Goal: Complete application form: Complete application form

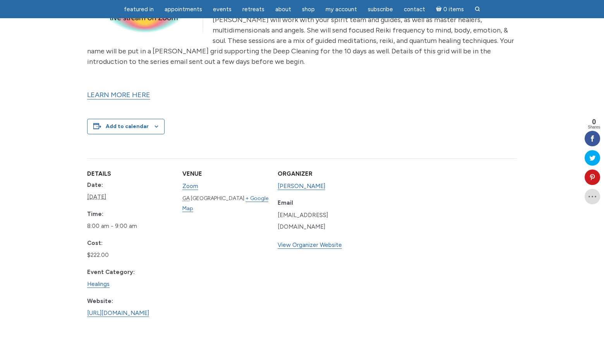
scroll to position [337, 0]
click at [156, 125] on div "Add to calendar" at bounding box center [125, 127] width 77 height 16
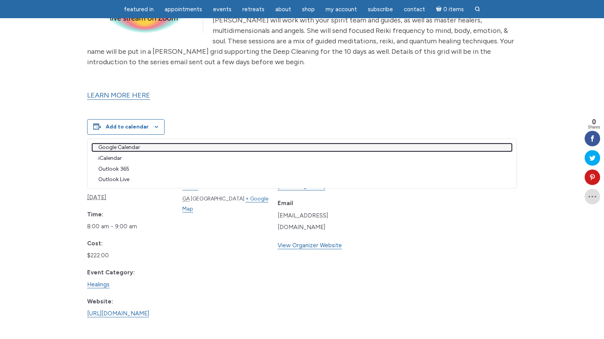
click at [128, 148] on link "Google Calendar" at bounding box center [302, 148] width 420 height 8
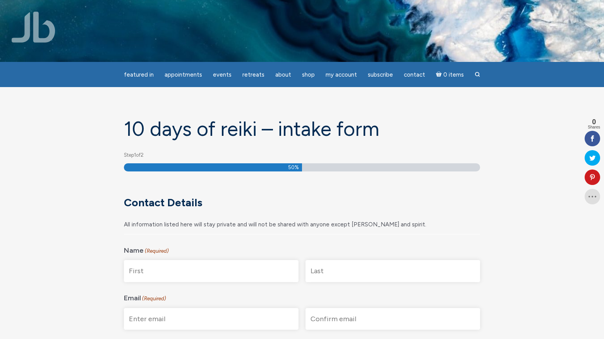
click at [229, 268] on input "First" at bounding box center [211, 271] width 175 height 22
type input "Maria"
type input "Giacona"
type input "mariagiacona@gmail.com"
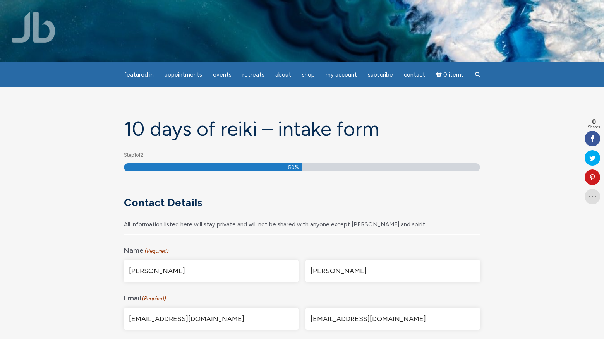
type input "230 South Reeves Drive"
type input "#230C"
type input "BEVERLY HILLS"
type input "CA"
type input "90212-4005"
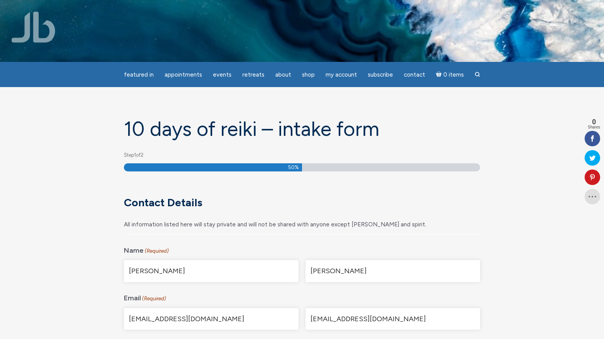
select select "United States"
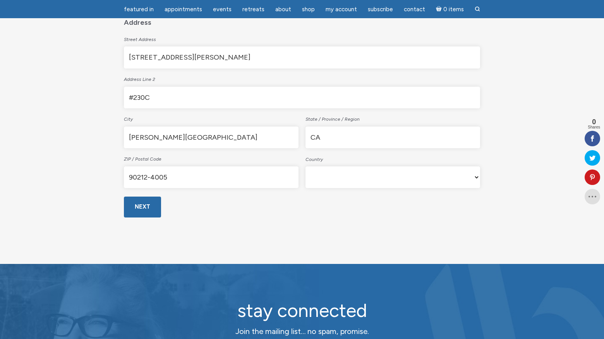
scroll to position [299, 0]
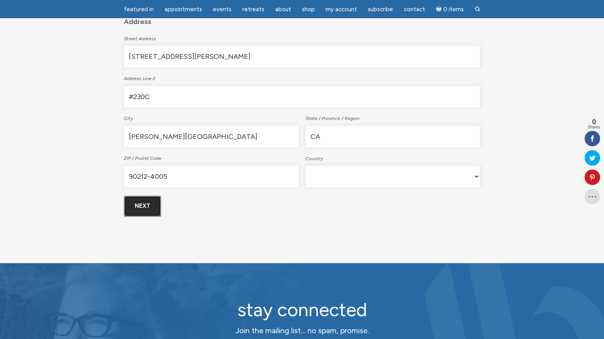
click at [146, 206] on input "Next" at bounding box center [142, 206] width 37 height 21
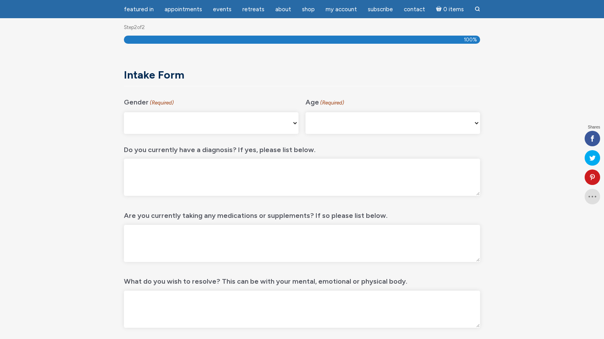
scroll to position [103, 0]
click at [177, 119] on select "Male Female Non-binary Agender My gender isn't listed Prefer Not to Answer" at bounding box center [211, 123] width 175 height 22
select select "Female"
click at [124, 112] on select "Male Female Non-binary Agender My gender isn't listed Prefer Not to Answer" at bounding box center [211, 123] width 175 height 22
click at [402, 120] on select "16-24 25-34 35-44 45-54 55-64 65+" at bounding box center [392, 123] width 175 height 22
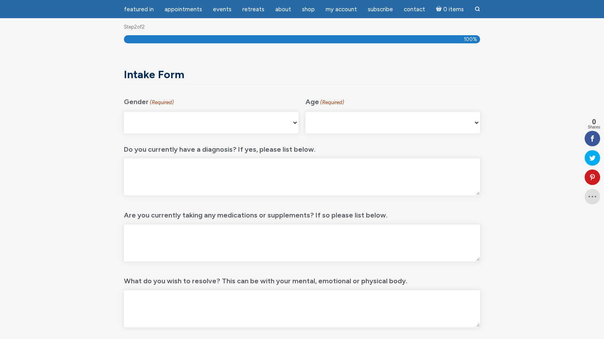
select select "45-54"
click at [305, 112] on select "16-24 25-34 35-44 45-54 55-64 65+" at bounding box center [392, 123] width 175 height 22
click at [300, 176] on textarea "Do you currently have a diagnosis? If yes, please list below." at bounding box center [302, 176] width 356 height 37
click at [131, 168] on textarea "Epstein Barr" at bounding box center [302, 176] width 356 height 37
type textarea "Chronic Epstein Barr"
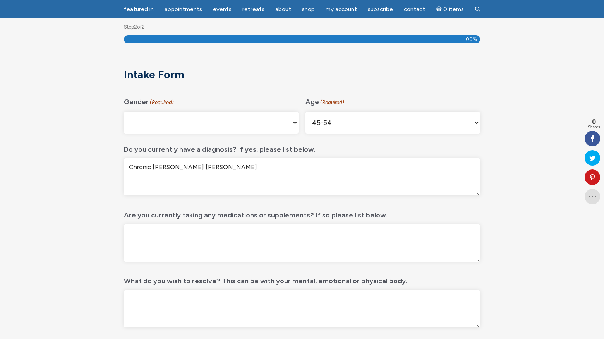
click at [197, 233] on textarea "Are you currently taking any medications or supplements? If so please list belo…" at bounding box center [302, 242] width 356 height 37
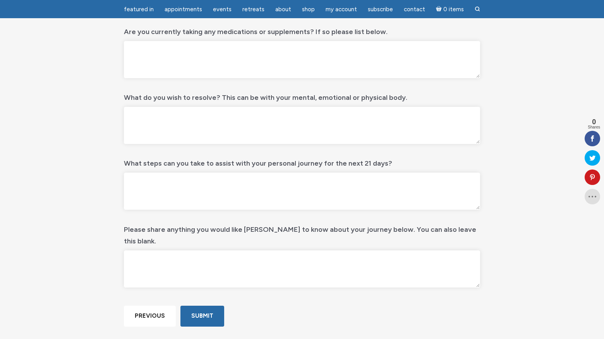
scroll to position [288, 0]
type textarea "Cymbalta"
drag, startPoint x: 158, startPoint y: 50, endPoint x: 115, endPoint y: 40, distance: 44.1
click at [115, 40] on div "10 days of Reiki – Intake form Step 2 of 2 100% Phone This field is for validat…" at bounding box center [301, 73] width 441 height 536
click at [200, 118] on textarea "What do you wish to resolve? This can be with your mental, emotional or physica…" at bounding box center [302, 124] width 356 height 37
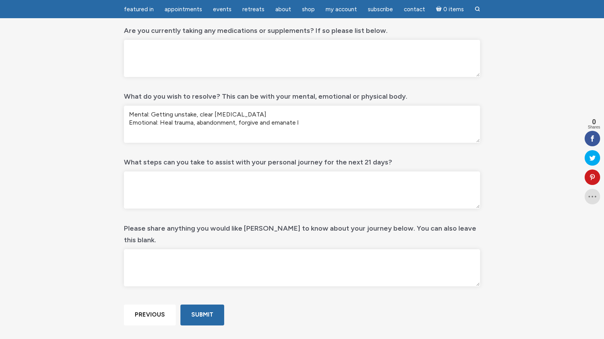
click at [300, 123] on textarea "Mental: Getting unstake, clear brain fog Emotional: Heal trauma, abandonment, f…" at bounding box center [302, 124] width 356 height 37
click at [193, 115] on textarea "Mental: Getting unstake, clear brain fog Emotional: Heal trauma, abandonment, f…" at bounding box center [302, 124] width 356 height 37
drag, startPoint x: 195, startPoint y: 115, endPoint x: 187, endPoint y: 115, distance: 7.7
click at [187, 115] on textarea "Mental: Getting unstake, clear brain fog Emotional: Heal trauma, abandonment, f…" at bounding box center [302, 124] width 356 height 37
click at [272, 132] on textarea "Mental: Getting unstuck, clear brain fog Emotional: Heal trauma, abandonment, f…" at bounding box center [302, 124] width 356 height 37
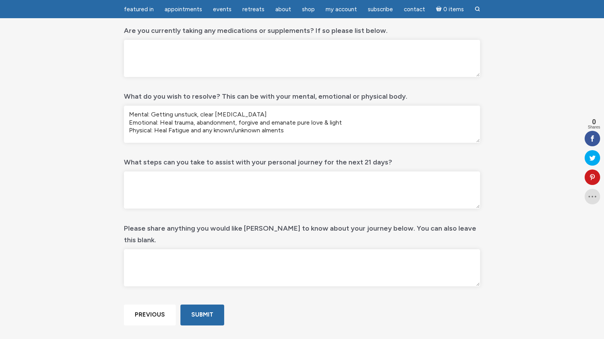
click at [264, 129] on textarea "Mental: Getting unstuck, clear brain fog Emotional: Heal trauma, abandonment, f…" at bounding box center [302, 124] width 356 height 37
click at [333, 142] on textarea "Mental: Getting unstuck, clear brain fog Emotional: Heal trauma, abandonment, f…" at bounding box center [302, 124] width 356 height 37
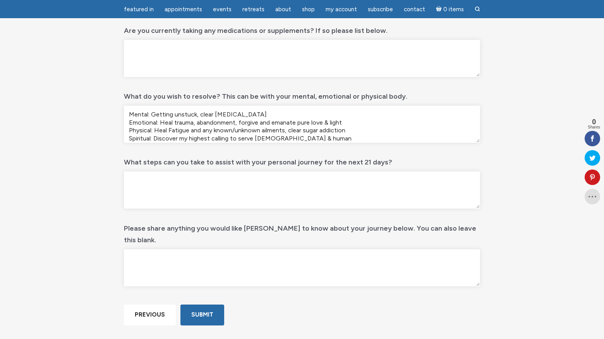
click at [178, 139] on textarea "Mental: Getting unstuck, clear brain fog Emotional: Heal trauma, abandonment, f…" at bounding box center [302, 124] width 356 height 37
click at [324, 137] on textarea "Mental: Getting unstuck, clear brain fog Emotional: Heal trauma, abandonment, f…" at bounding box center [302, 124] width 356 height 37
click at [237, 121] on textarea "Mental: Getting unstuck, clear brain fog Emotional: Heal trauma, abandonment, f…" at bounding box center [302, 124] width 356 height 37
click at [275, 122] on textarea "Mental: Getting unstuck, clear brain fog Emotional: Heal trauma, abandonment, h…" at bounding box center [302, 124] width 356 height 37
drag, startPoint x: 333, startPoint y: 137, endPoint x: 126, endPoint y: 90, distance: 211.9
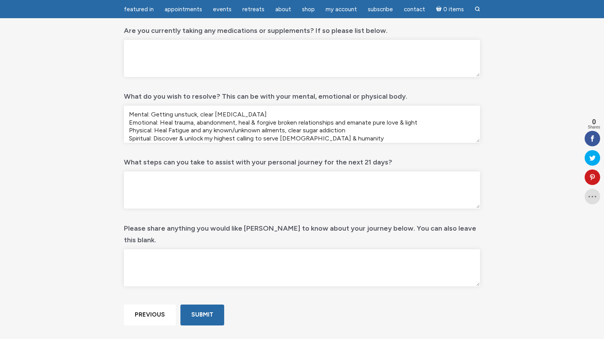
click at [126, 90] on div "What do you wish to resolve? This can be with your mental, emotional or physica…" at bounding box center [302, 117] width 356 height 60
type textarea "Mental: Getting unstuck, clear brain fog Emotional: Heal trauma, abandonment, h…"
click at [190, 188] on textarea "What steps can you take to assist with your personal journey for the next 21 da…" at bounding box center [302, 189] width 356 height 37
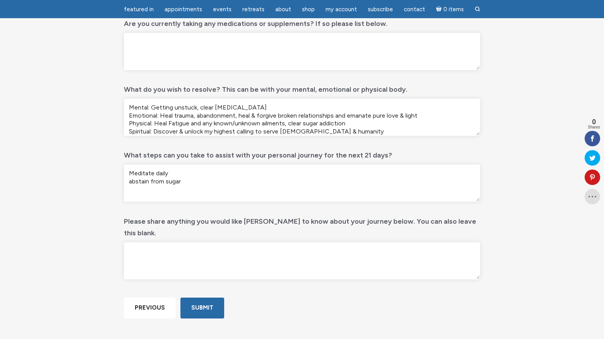
click at [133, 182] on textarea "Meditate daily abstain from sugar" at bounding box center [302, 182] width 356 height 37
click at [182, 182] on textarea "Meditate daily Abstain from sugar" at bounding box center [302, 182] width 356 height 37
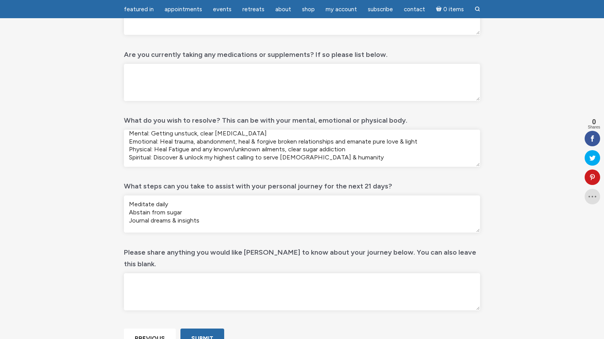
scroll to position [264, 0]
type textarea "Meditate daily Abstain from sugar Journal dreams & insights"
click at [346, 151] on textarea "Mental: Getting unstuck, clear brain fog Emotional: Heal trauma, abandonment, h…" at bounding box center [302, 147] width 356 height 37
click at [387, 151] on textarea "Mental: Getting unstuck, clear brain fog Emotional: Heal trauma, abandonment, h…" at bounding box center [302, 147] width 356 height 37
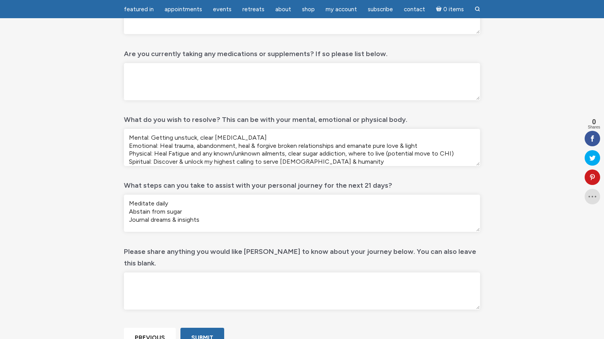
drag, startPoint x: 329, startPoint y: 159, endPoint x: 207, endPoint y: 132, distance: 125.6
click at [207, 132] on textarea "Mental: Getting unstuck, clear brain fog Emotional: Heal trauma, abandonment, h…" at bounding box center [302, 147] width 356 height 37
click at [266, 139] on textarea "Mental: Getting unstuck, clear brain fog Emotional: Heal trauma, abandonment, h…" at bounding box center [302, 147] width 356 height 37
click at [348, 159] on textarea "Mental: Getting unstuck, clear brain fog Emotional: Heal trauma, abandonment, h…" at bounding box center [302, 147] width 356 height 37
drag, startPoint x: 328, startPoint y: 158, endPoint x: 178, endPoint y: 128, distance: 152.8
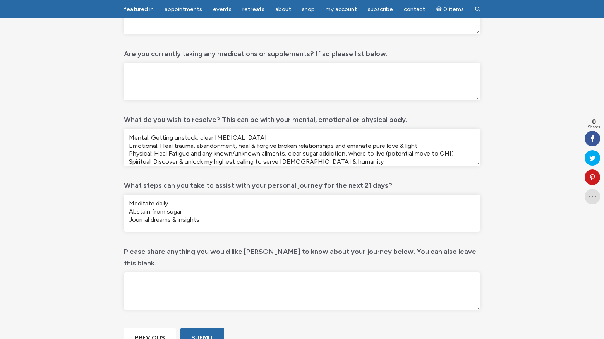
click at [178, 128] on div "What do you wish to resolve? This can be with your mental, emotional or physica…" at bounding box center [302, 140] width 356 height 60
type textarea "Mental: Getting unstuck, clear brain fog Emotional: Heal trauma, abandonment, h…"
click at [218, 216] on textarea "Meditate daily Abstain from sugar Journal dreams & insights" at bounding box center [302, 213] width 356 height 37
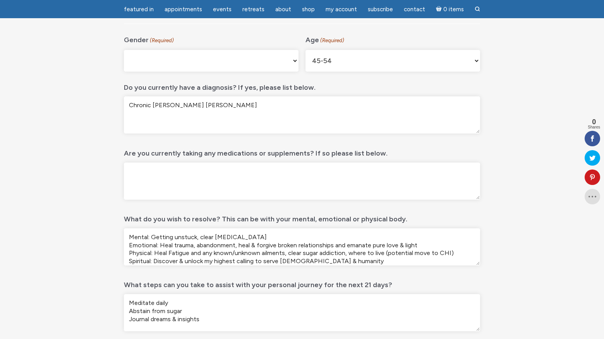
scroll to position [166, 0]
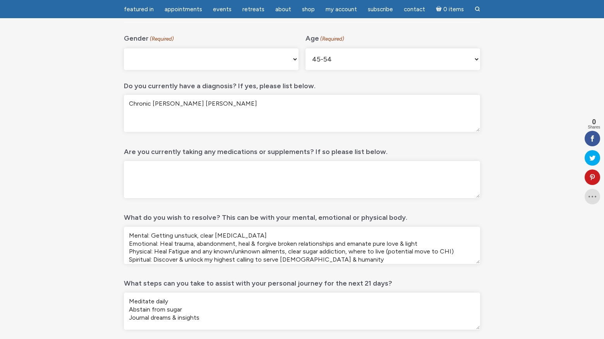
drag, startPoint x: 190, startPoint y: 105, endPoint x: 126, endPoint y: 105, distance: 63.5
click at [126, 105] on textarea "Chronic Epstein Barr" at bounding box center [302, 113] width 356 height 37
click at [194, 226] on div "What do you wish to resolve? This can be with your mental, emotional or physica…" at bounding box center [302, 238] width 356 height 60
click at [332, 260] on textarea "Mental: Getting unstuck, clear brain fog Emotional: Heal trauma, abandonment, h…" at bounding box center [302, 245] width 356 height 37
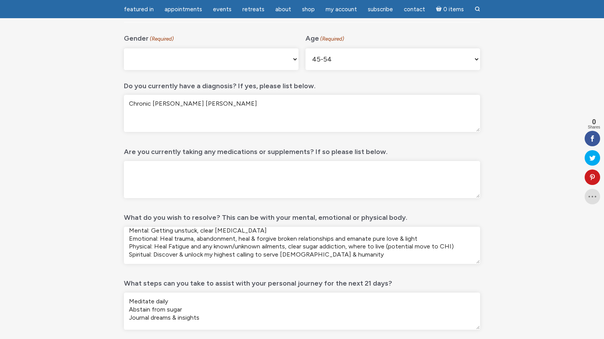
drag, startPoint x: 330, startPoint y: 256, endPoint x: 122, endPoint y: 231, distance: 209.7
click at [122, 231] on div "10 days of Reiki – Intake form Step 2 of 2 100% Phone This field is for validat…" at bounding box center [302, 194] width 368 height 536
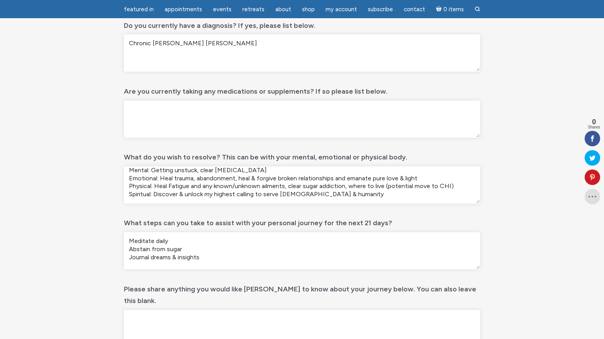
scroll to position [232, 0]
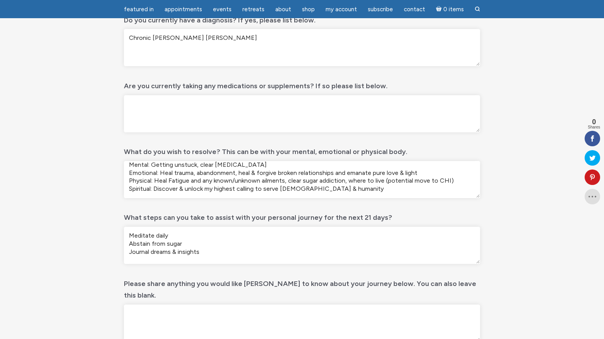
click at [208, 250] on textarea "Meditate daily Abstain from sugar Journal dreams & insights" at bounding box center [302, 245] width 356 height 37
drag, startPoint x: 208, startPoint y: 250, endPoint x: 115, endPoint y: 225, distance: 96.0
click at [115, 225] on div "10 days of Reiki – Intake form Step 2 of 2 100% Phone This field is for validat…" at bounding box center [301, 129] width 441 height 536
click at [252, 245] on textarea "Meditate daily Abstain from sugar Journal dreams & insights" at bounding box center [302, 245] width 356 height 37
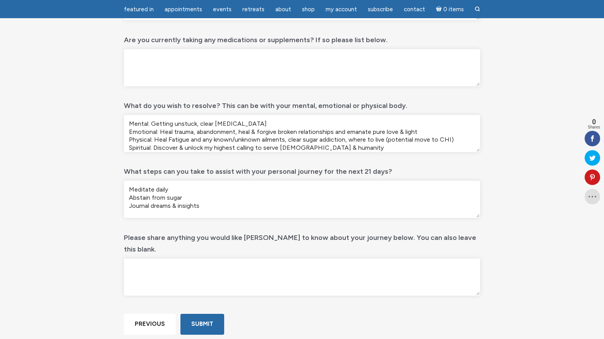
scroll to position [282, 0]
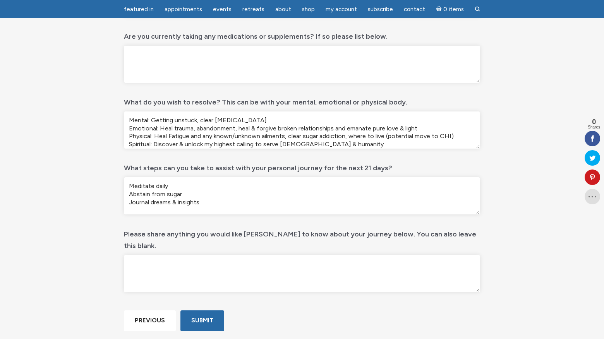
click at [334, 255] on textarea "Please share anything you would like Jamie to know about your journey below. Yo…" at bounding box center [302, 273] width 356 height 37
drag, startPoint x: 210, startPoint y: 255, endPoint x: 109, endPoint y: 14, distance: 261.1
click at [0, 0] on body "Skip to main content featured in featured in Memes Appointments Book a Lecture/…" at bounding box center [302, 223] width 604 height 1010
paste textarea "10-day Reiki series"
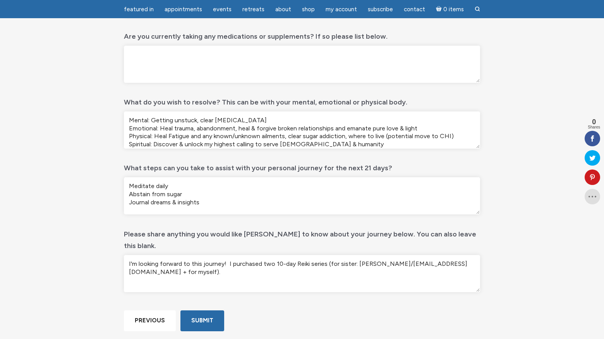
drag, startPoint x: 228, startPoint y: 252, endPoint x: 130, endPoint y: 245, distance: 98.2
click at [130, 255] on textarea "I'm looking forward to this journey! I purchased two 10-day Reiki series (for s…" at bounding box center [302, 273] width 356 height 37
click at [426, 255] on textarea "I purchased two 10-day Reiki series (for sister: LaNetta Giacona/lanettagiacona…" at bounding box center [302, 273] width 356 height 37
drag, startPoint x: 254, startPoint y: 260, endPoint x: 279, endPoint y: 259, distance: 25.6
click at [279, 259] on textarea "I purchased two 10-day Reiki series (for sister: LaNetta Giacona/lanettagiacona…" at bounding box center [302, 273] width 356 height 37
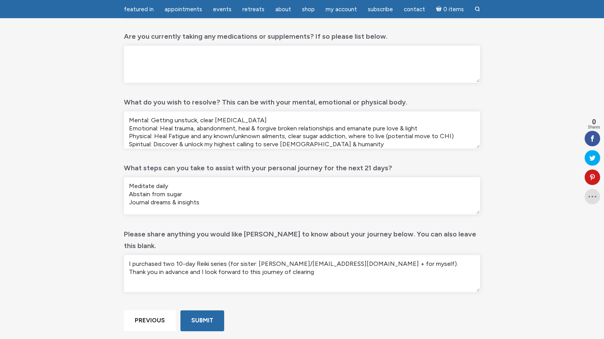
click at [280, 259] on textarea "I purchased two 10-day Reiki series (for sister: LaNetta Giacona/lanettagiacona…" at bounding box center [302, 273] width 356 height 37
drag, startPoint x: 342, startPoint y: 261, endPoint x: 120, endPoint y: 244, distance: 222.4
click at [120, 244] on div "10 days of Reiki – Intake form Step 2 of 2 100% Phone This field is for validat…" at bounding box center [302, 79] width 368 height 536
type textarea "I purchased two 10-day Reiki series (for sister: LaNetta Giacona/lanettagiacona…"
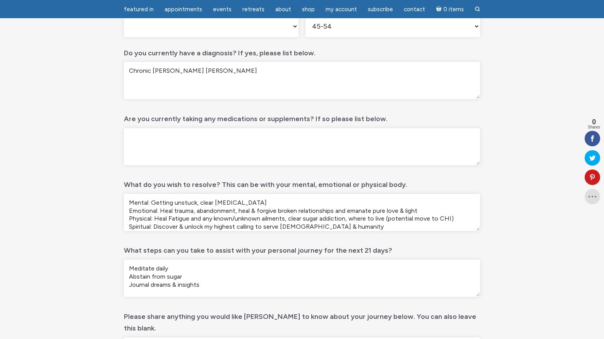
scroll to position [197, 0]
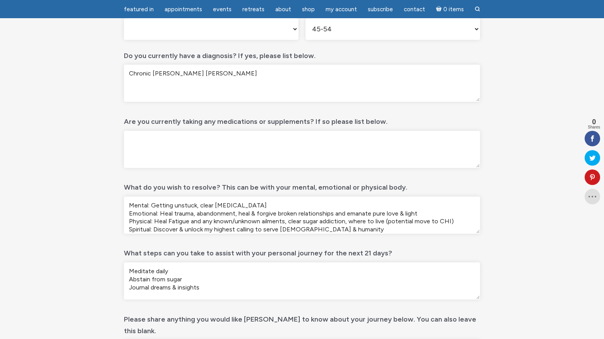
click at [220, 151] on textarea "Are you currently taking any medications or supplements? If so please list belo…" at bounding box center [302, 149] width 356 height 37
paste textarea "Cymbalta 60mg (anxiety/ocd) Estradiol .5mg Progesterone 100mg Ryaltris (chronic…"
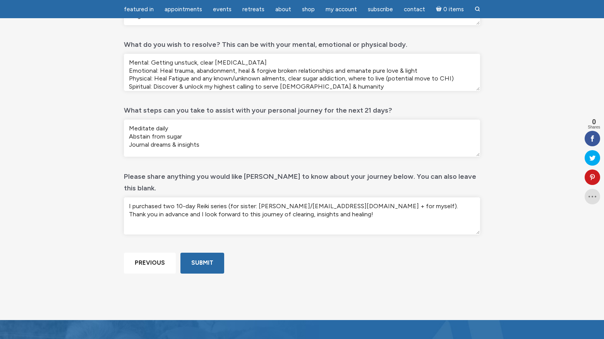
scroll to position [343, 0]
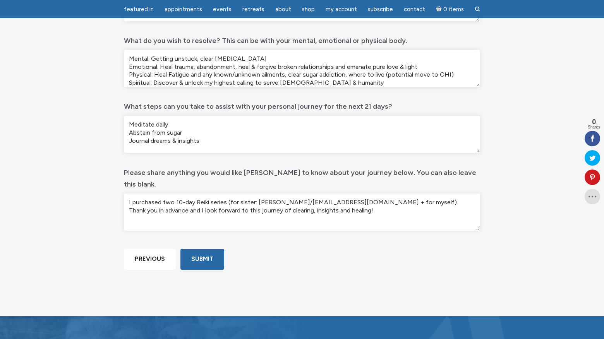
type textarea "Cymbalta 60mg (anxiety/ocd) Estradiol .5mg Progesterone 100mg Ryaltris (chronic…"
click at [243, 58] on textarea "Mental: Getting unstuck, clear brain fog Emotional: Heal trauma, abandonment, h…" at bounding box center [302, 68] width 356 height 37
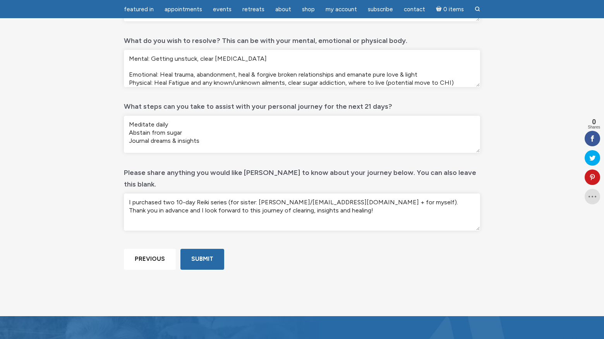
click at [427, 75] on textarea "Mental: Getting unstuck, clear brain fog Emotional: Heal trauma, abandonment, h…" at bounding box center [302, 68] width 356 height 37
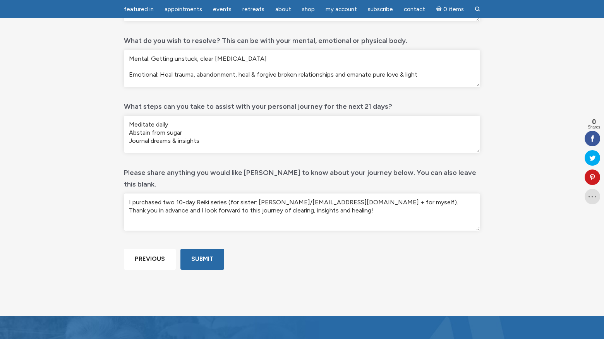
scroll to position [21, 0]
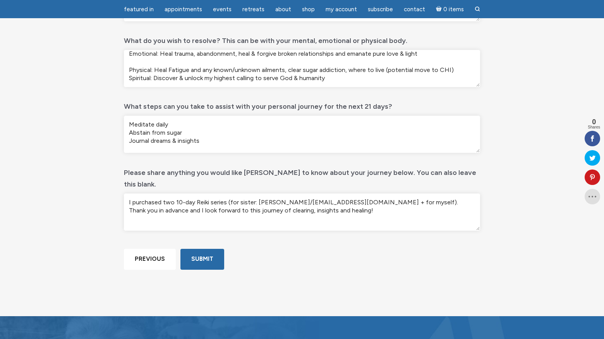
click at [455, 70] on textarea "Mental: Getting unstuck, clear brain fog Emotional: Heal trauma, abandonment, h…" at bounding box center [302, 68] width 356 height 37
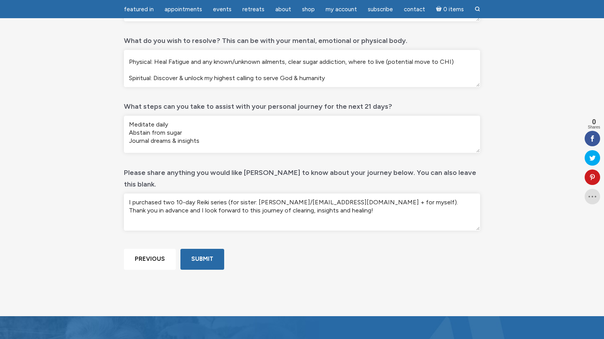
type textarea "Mental: Getting unstuck, clear brain fog Emotional: Heal trauma, abandonment, h…"
click at [170, 124] on textarea "Meditate daily Abstain from sugar Journal dreams & insights" at bounding box center [302, 134] width 356 height 37
click at [190, 136] on textarea "Meditate daily Abstain from sugar Journal dreams & insights" at bounding box center [302, 134] width 356 height 37
click at [191, 142] on textarea "Meditate daily Abstain from sugar Journal dreams & insights" at bounding box center [302, 134] width 356 height 37
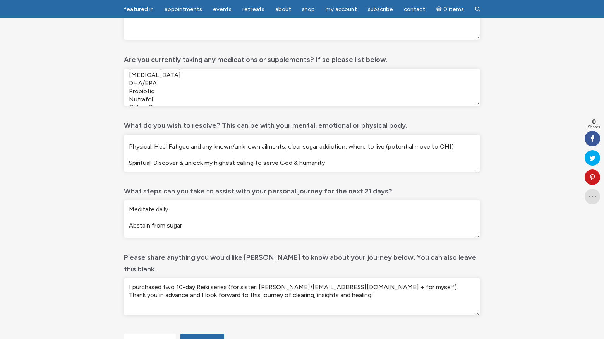
scroll to position [0, 0]
type textarea "Meditate daily Abstain from sugar Journal dreams & insights"
click at [217, 77] on textarea "Cymbalta 60mg (anxiety/ocd) Estradiol .5mg Progesterone 100mg Ryaltris (chronic…" at bounding box center [302, 87] width 356 height 37
click at [201, 92] on textarea "Cymbalta 60mg (anxiety/ocd) Estradiol .5mg Progesterone 100mg Ryaltris (chronic…" at bounding box center [302, 87] width 356 height 37
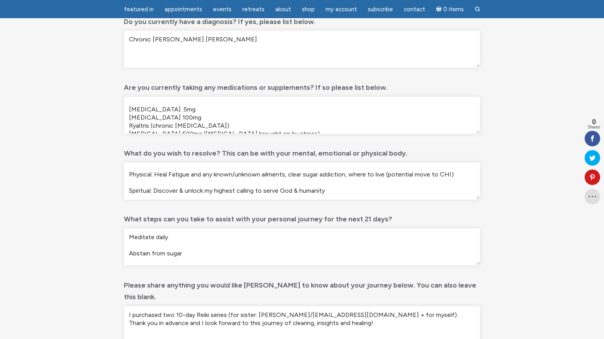
scroll to position [233, 0]
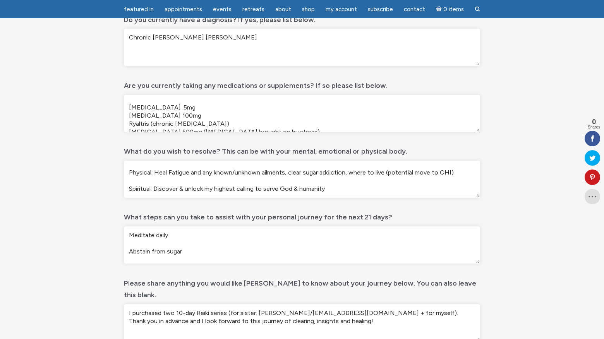
click at [149, 98] on textarea "Cymbalta 60mg (anxiety/ocd) Estradiol .5mg Progesterone 100mg Ryaltris (chronic…" at bounding box center [302, 113] width 356 height 37
type textarea "Cymbalta 60mg (anxiety/ocd) Estradiol .5mg Progesterone 100mg Ryaltris (chronic…"
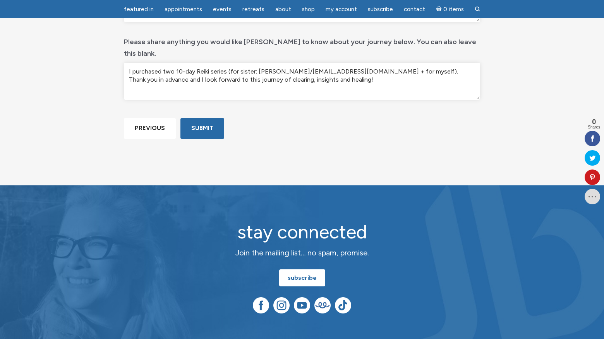
scroll to position [476, 0]
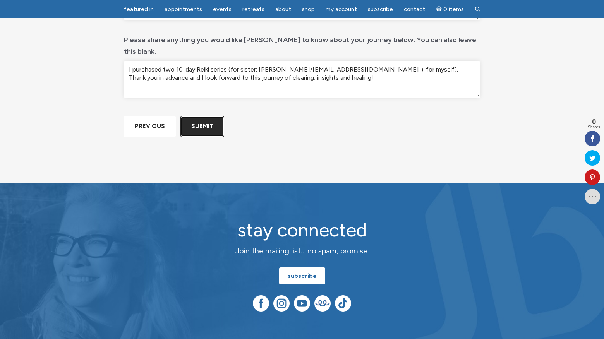
click at [208, 137] on input "Submit" at bounding box center [202, 126] width 44 height 21
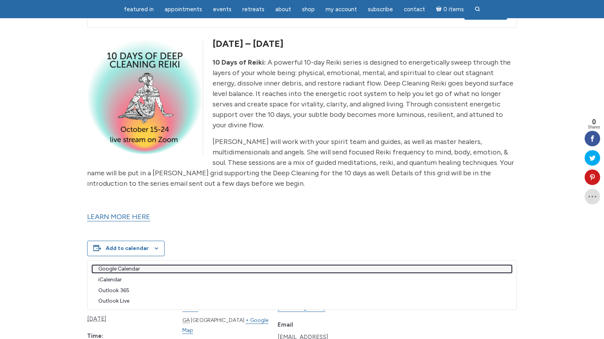
scroll to position [212, 0]
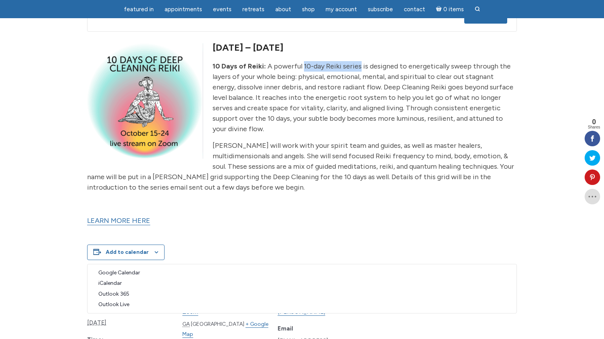
drag, startPoint x: 303, startPoint y: 74, endPoint x: 360, endPoint y: 72, distance: 56.9
click at [360, 72] on p "10 Days of Reiki: A powerful 10-day Reiki series is designed to energetically s…" at bounding box center [302, 97] width 430 height 73
copy p "10-day Reiki series"
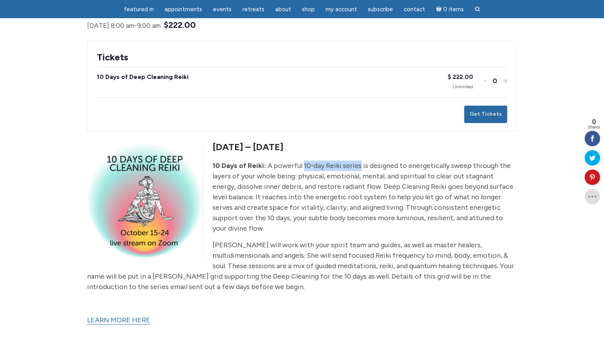
scroll to position [0, 0]
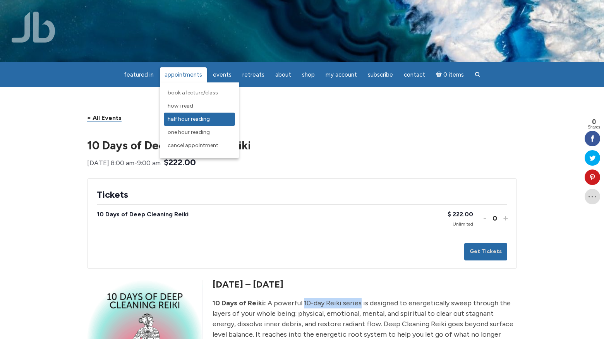
click at [188, 117] on span "Half Hour Reading" at bounding box center [189, 119] width 42 height 7
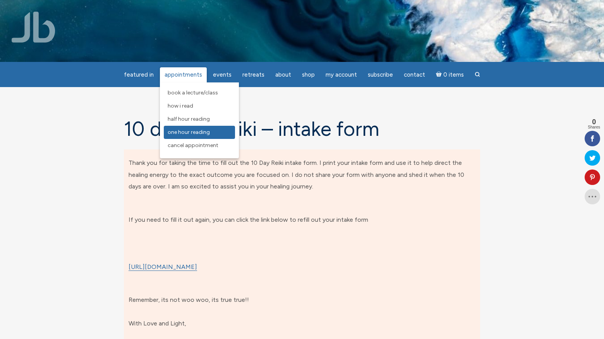
click at [202, 135] on span "One Hour Reading" at bounding box center [189, 132] width 42 height 7
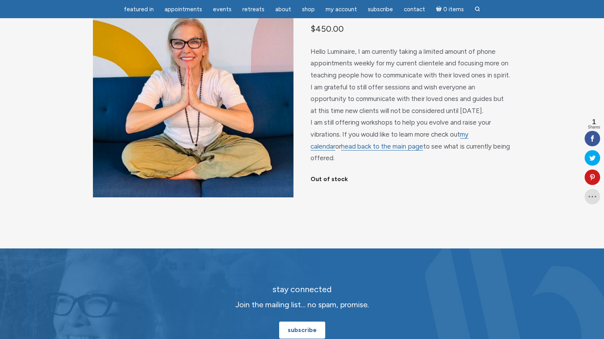
scroll to position [65, 0]
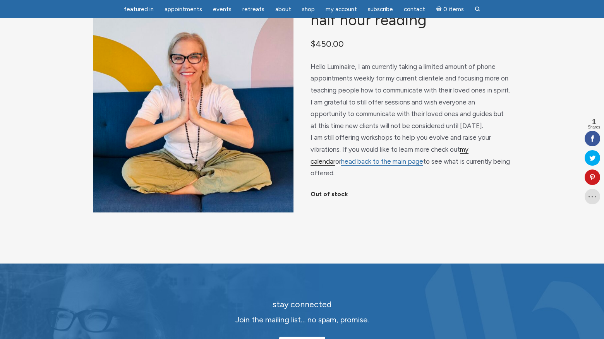
click at [468, 158] on link "my calendar" at bounding box center [389, 156] width 158 height 20
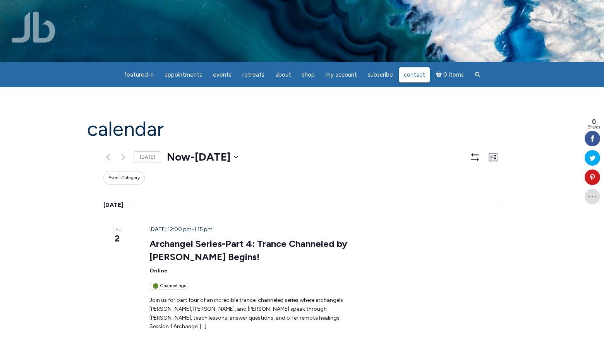
click at [407, 74] on span "Contact" at bounding box center [414, 74] width 21 height 7
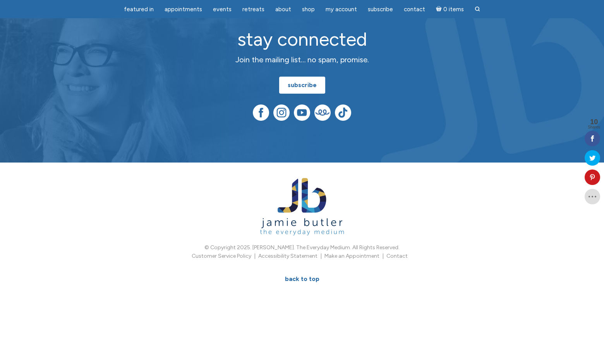
scroll to position [486, 0]
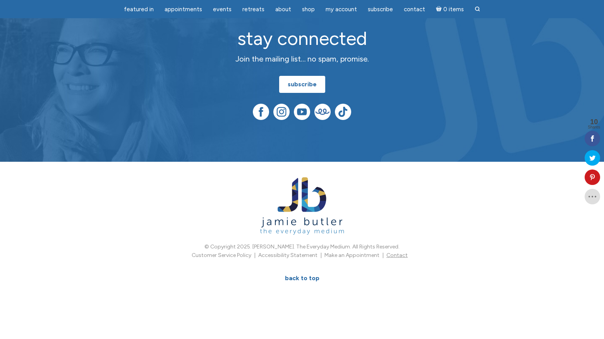
click at [397, 259] on link "Contact" at bounding box center [396, 255] width 21 height 7
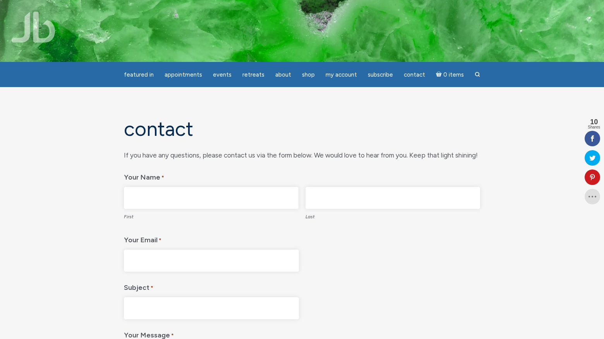
click at [193, 199] on input "First" at bounding box center [211, 198] width 175 height 22
type input "[PERSON_NAME]"
type input "Giacona"
type input "mariagiacona@gmail.com"
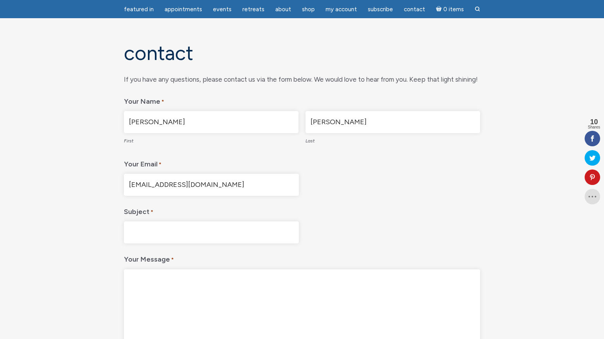
scroll to position [53, 0]
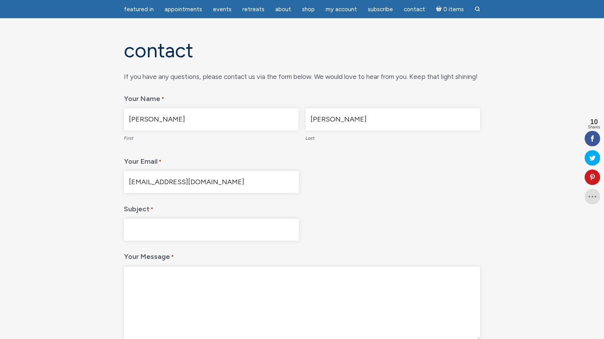
click at [222, 234] on input "Subject *" at bounding box center [211, 230] width 175 height 22
type input "Request for Reading"
click at [204, 292] on textarea "Your Message *" at bounding box center [302, 304] width 356 height 74
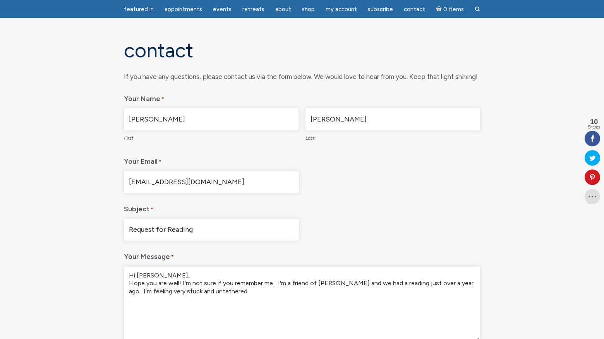
click at [201, 290] on textarea "Hi Jamie, Hope you are well! I'm not sure if you remember me... I'm a friend of…" at bounding box center [302, 304] width 356 height 74
click at [231, 294] on textarea "Hi Jamie, Hope you are well! I'm not sure if you remember me... I'm a friend of…" at bounding box center [302, 304] width 356 height 74
click at [397, 293] on textarea "Hi Jamie, Hope you are well! I'm not sure if you remember me... I'm a friend of…" at bounding box center [302, 304] width 356 height 74
click at [446, 292] on textarea "Hi Jamie, Hope you are well! I'm not sure if you remember me... I'm a friend of…" at bounding box center [302, 304] width 356 height 74
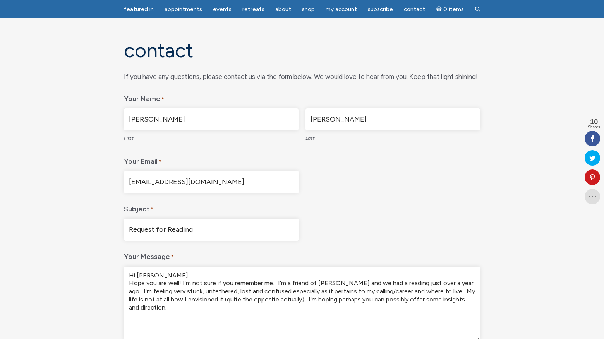
click at [350, 284] on textarea "Hi Jamie, Hope you are well! I'm not sure if you remember me... I'm a friend of…" at bounding box center [302, 304] width 356 height 74
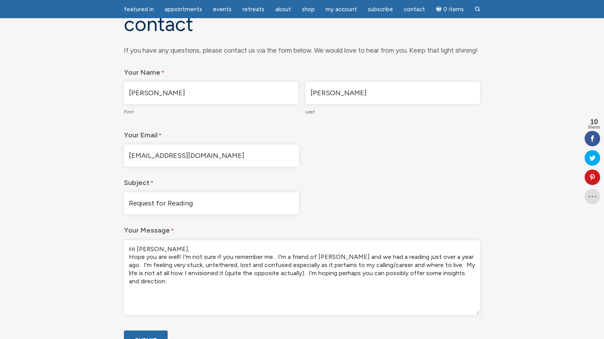
scroll to position [80, 0]
click at [206, 272] on textarea "Hi Jamie, Hope you are well! I'm not sure if you remember me... I'm a friend of…" at bounding box center [302, 277] width 356 height 74
click at [168, 280] on textarea "Hi Jamie, Hope you are well! I'm not sure if you remember me... I'm a friend of…" at bounding box center [302, 277] width 356 height 74
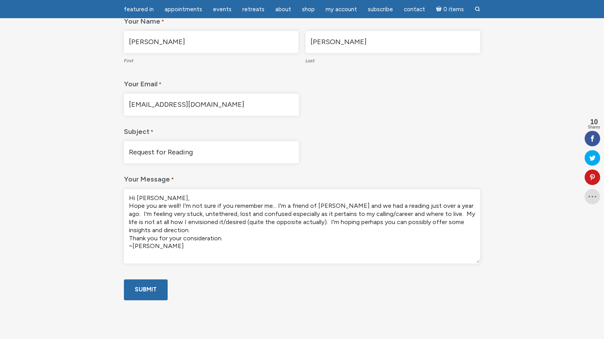
scroll to position [162, 0]
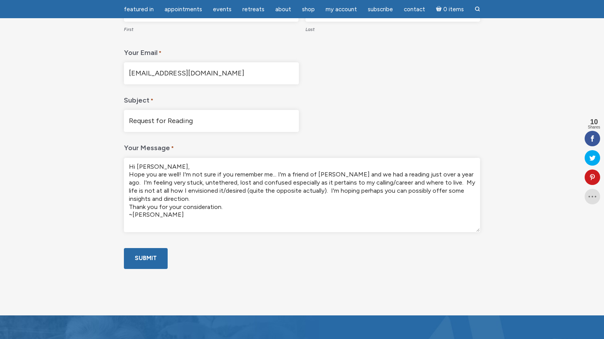
type textarea "Hi Jamie, Hope you are well! I'm not sure if you remember me... I'm a friend of…"
click at [143, 269] on input "Submit" at bounding box center [146, 258] width 44 height 21
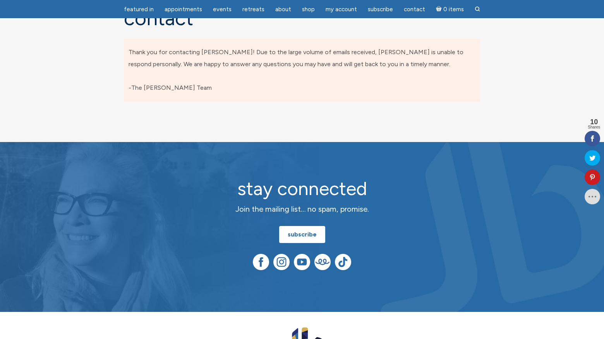
scroll to position [0, 0]
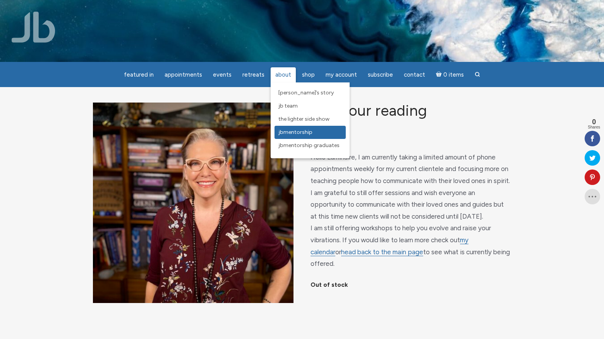
click at [301, 132] on span "JBMentorship" at bounding box center [295, 132] width 34 height 7
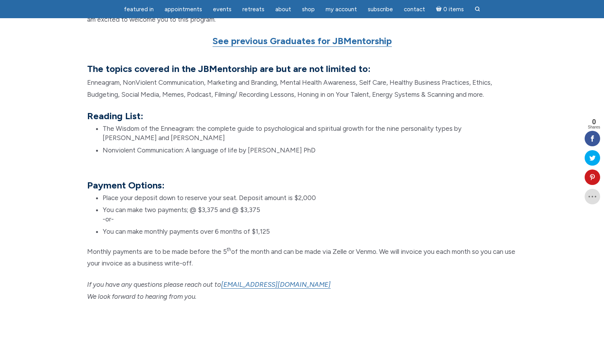
scroll to position [642, 0]
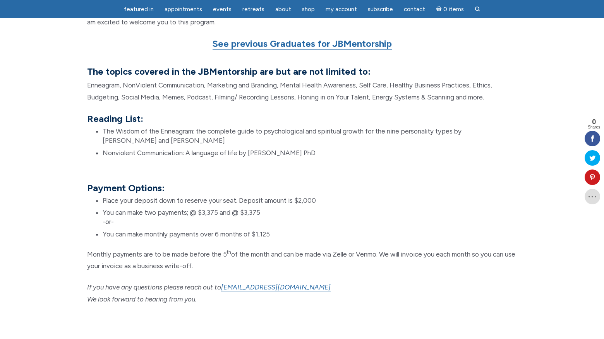
drag, startPoint x: 0, startPoint y: 0, endPoint x: 302, endPoint y: 133, distance: 329.8
click at [301, 132] on li "The Wisdom of the Enneagram: the complete guide to psychological and spiritual …" at bounding box center [310, 136] width 414 height 19
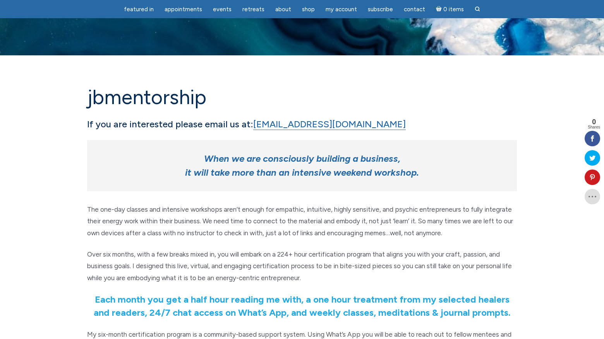
scroll to position [0, 0]
